Goal: Task Accomplishment & Management: Use online tool/utility

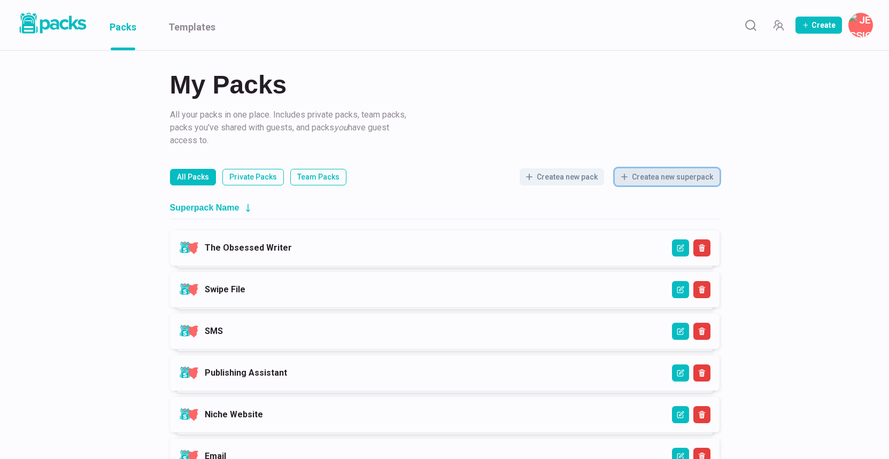
click at [663, 178] on button "Create a new superpack" at bounding box center [667, 176] width 105 height 17
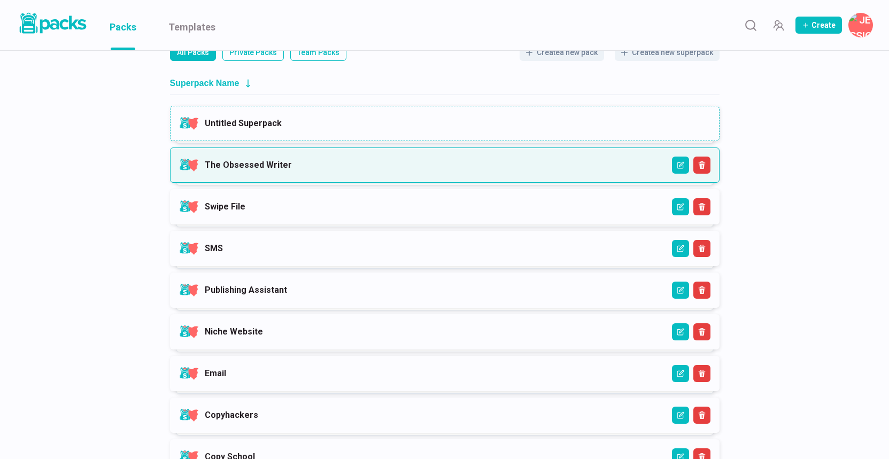
scroll to position [125, 0]
type input "U"
type input "Writing & Publishing Nonfiction"
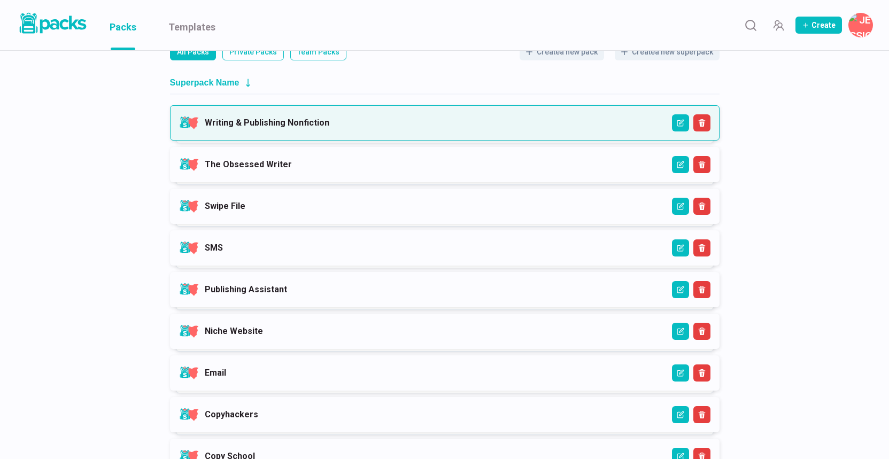
click at [329, 123] on link "Writing & Publishing Nonfiction" at bounding box center [267, 123] width 125 height 10
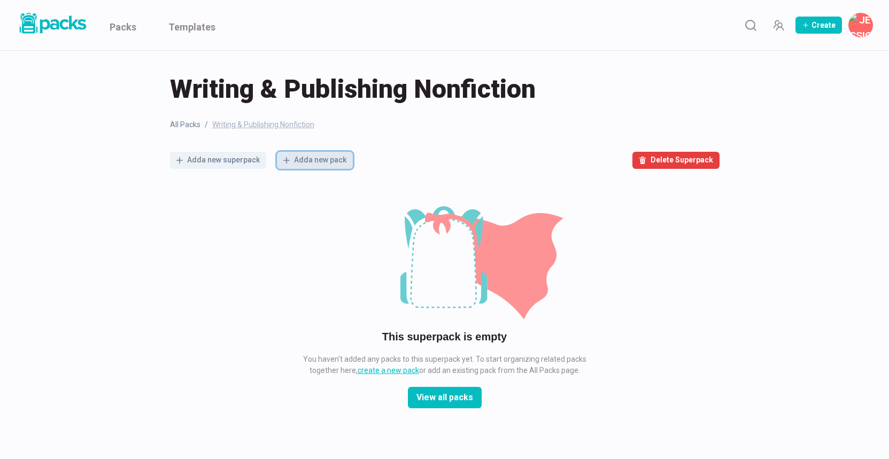
click at [332, 164] on button "Add a new pack" at bounding box center [315, 160] width 76 height 17
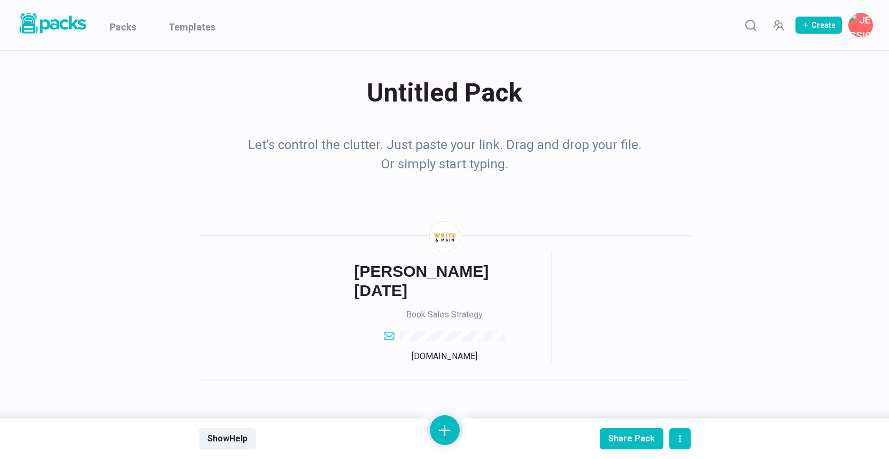
click at [410, 102] on div "Untitled Pack Untitled Pack" at bounding box center [445, 93] width 492 height 42
click at [410, 102] on textarea "Untitled Pack" at bounding box center [447, 93] width 488 height 43
drag, startPoint x: 526, startPoint y: 93, endPoint x: 375, endPoint y: 96, distance: 150.9
click at [375, 96] on textarea "Untitled Pack" at bounding box center [447, 93] width 488 height 43
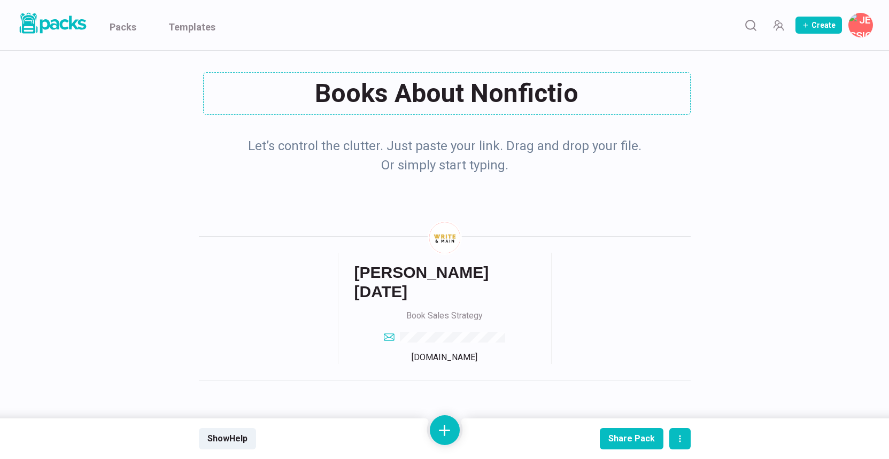
type textarea "Books About Nonfiction"
click at [732, 122] on div "Books About Nonfiction Books About Nonfiction Let’s control the clutter. Just p…" at bounding box center [445, 226] width 802 height 350
